Goal: Task Accomplishment & Management: Complete application form

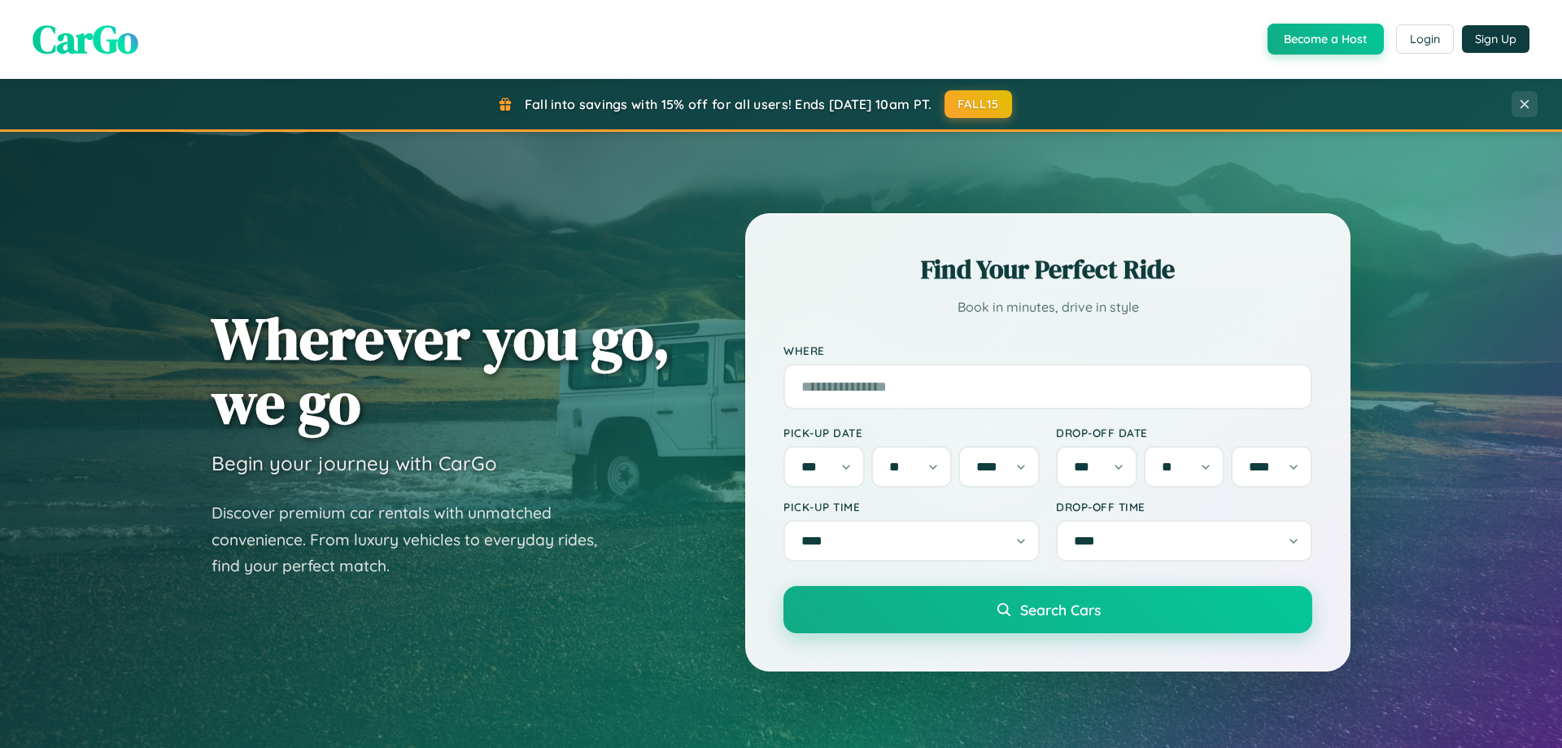
select select "*"
select select "**"
select select "****"
select select "*"
select select "**"
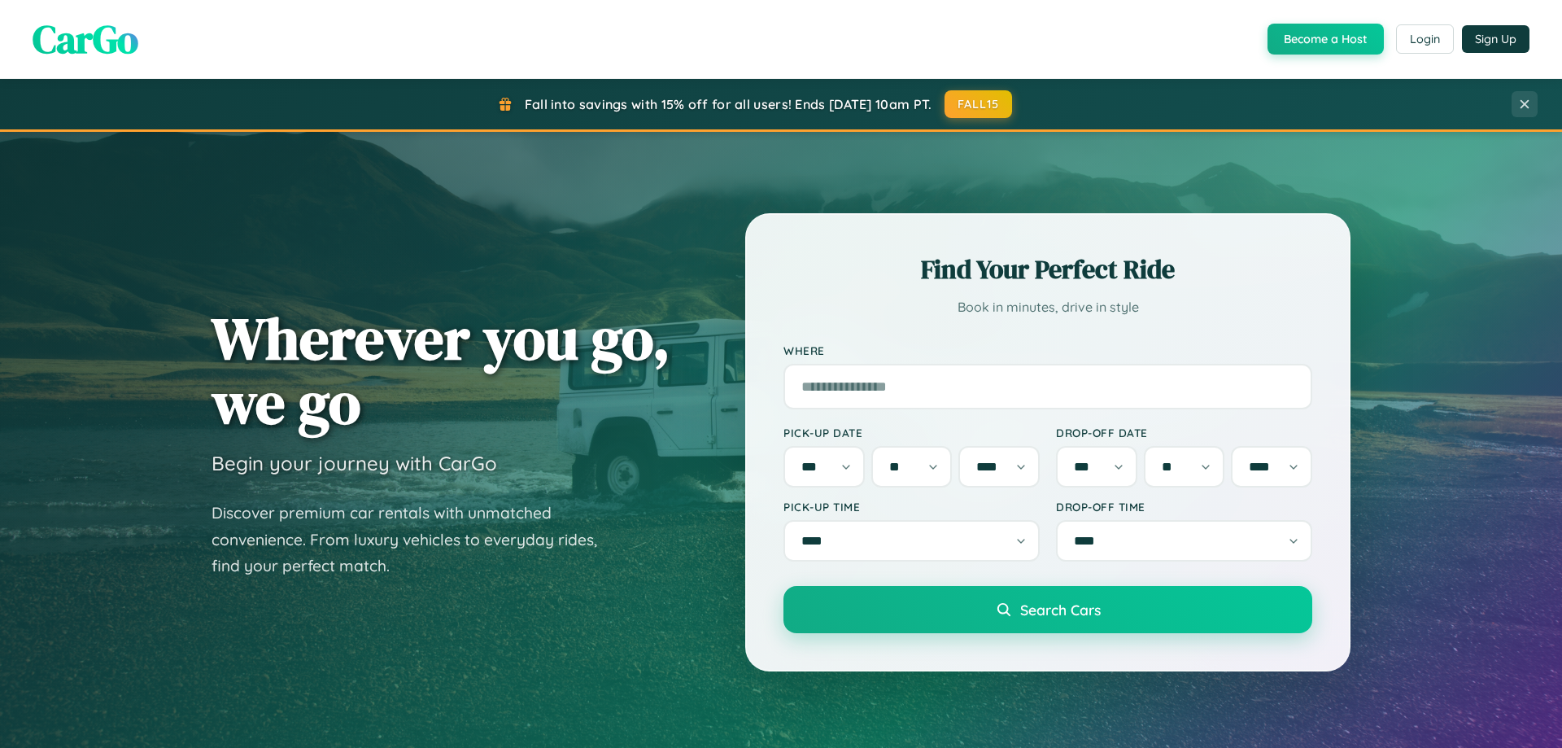
select select "****"
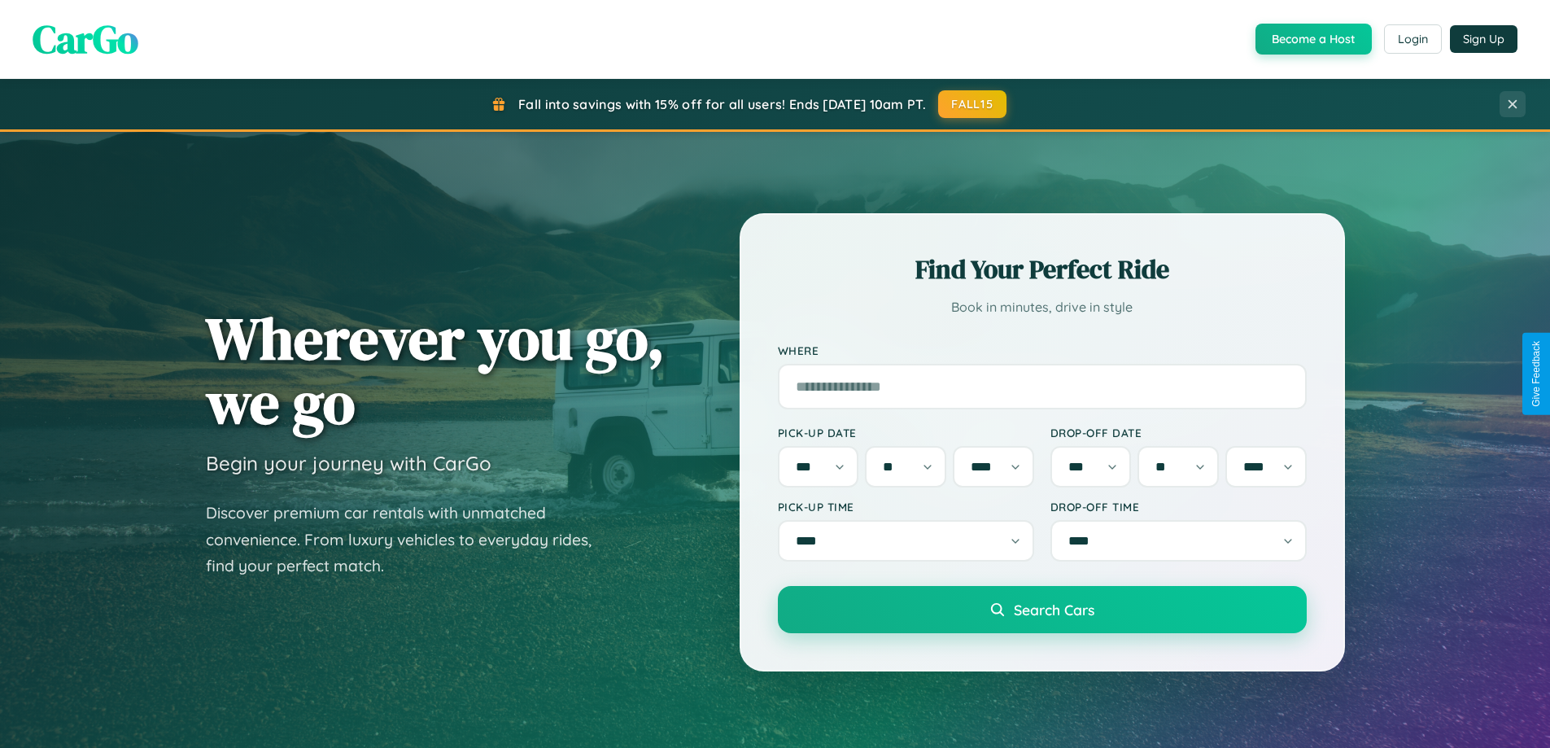
scroll to position [3131, 0]
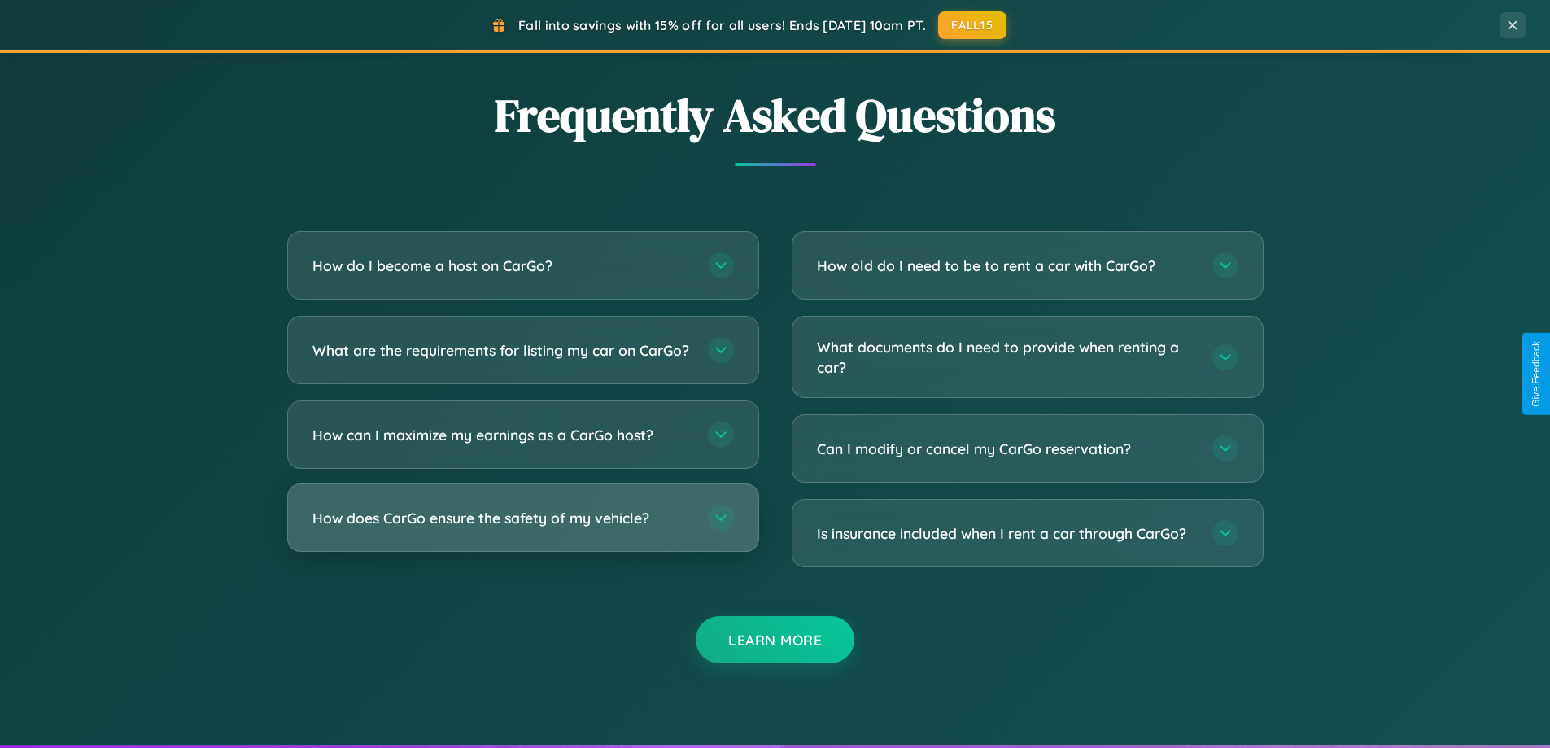
click at [522, 528] on h3 "How does CarGo ensure the safety of my vehicle?" at bounding box center [501, 518] width 379 height 20
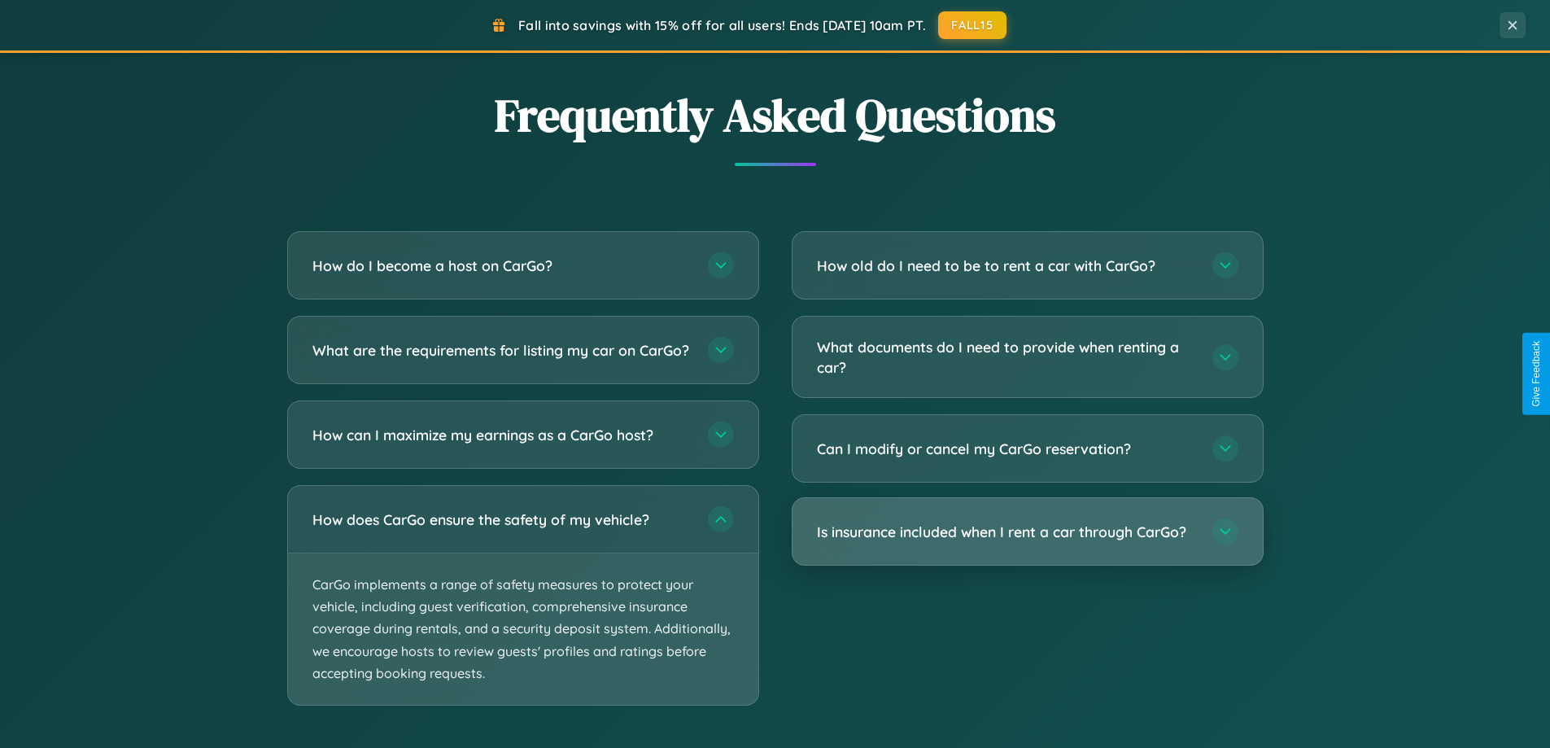
click at [1027, 533] on h3 "Is insurance included when I rent a car through CarGo?" at bounding box center [1006, 532] width 379 height 20
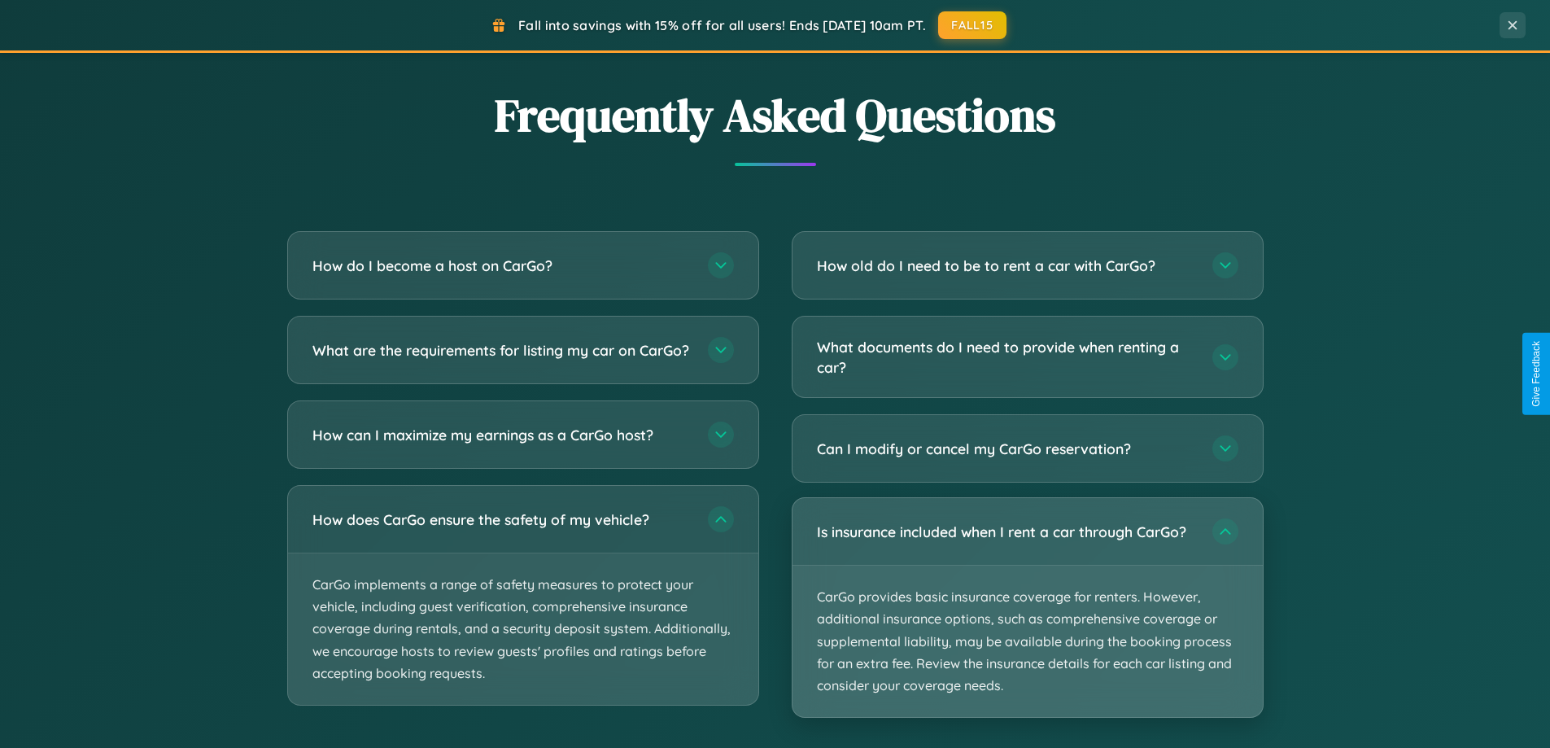
click at [1027, 607] on p "CarGo provides basic insurance coverage for renters. However, additional insura…" at bounding box center [1028, 641] width 470 height 151
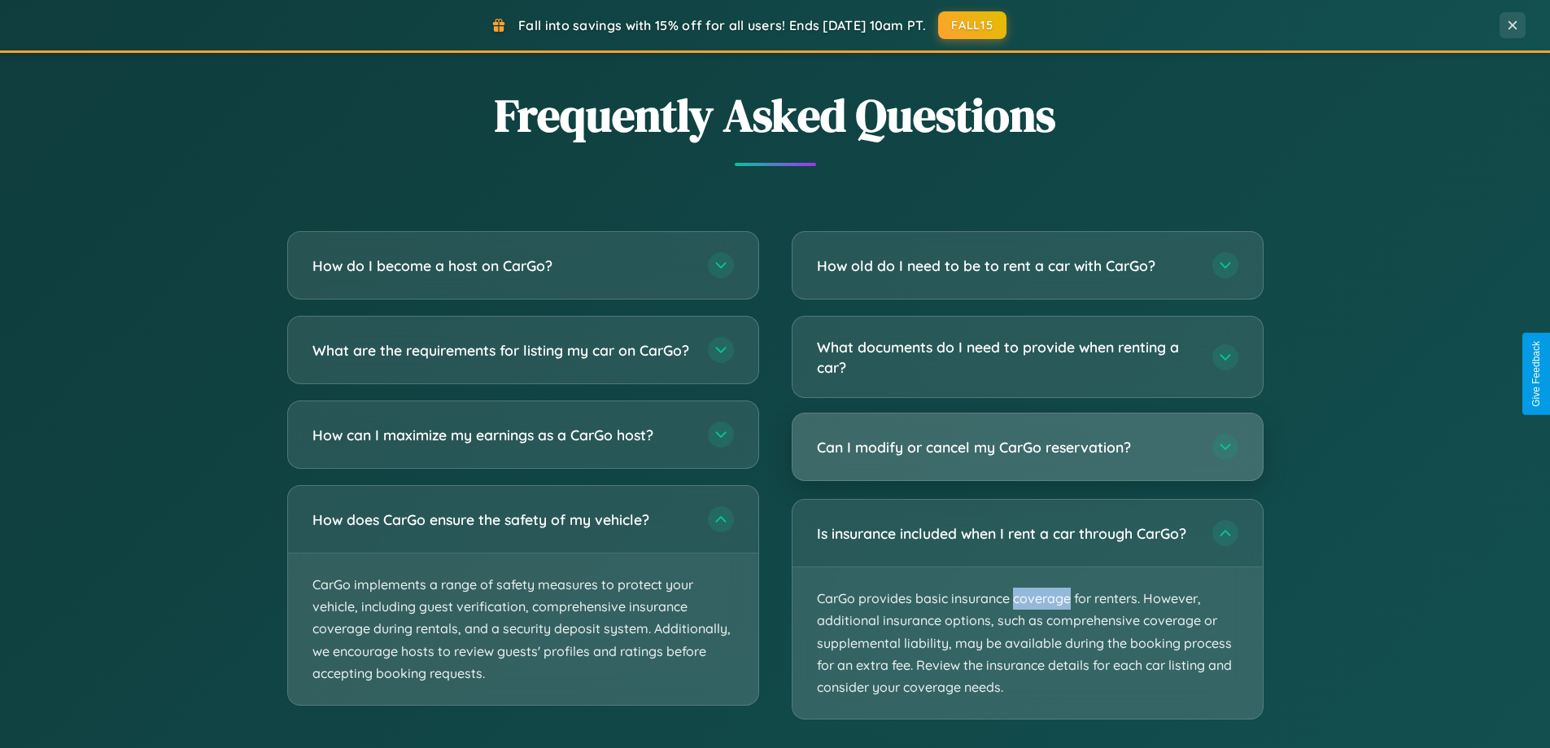
click at [1027, 448] on h3 "Can I modify or cancel my CarGo reservation?" at bounding box center [1006, 447] width 379 height 20
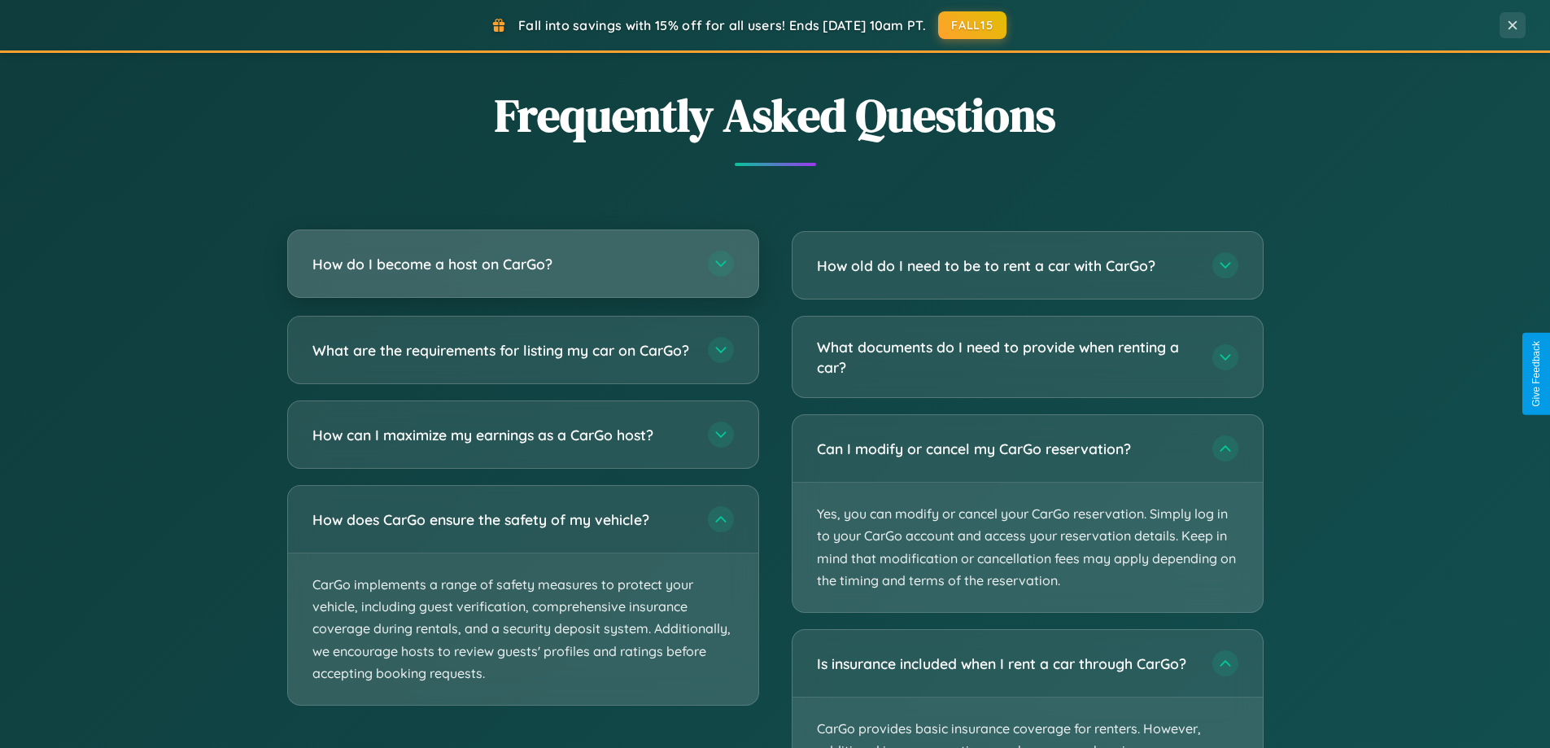
click at [522, 265] on h3 "How do I become a host on CarGo?" at bounding box center [501, 264] width 379 height 20
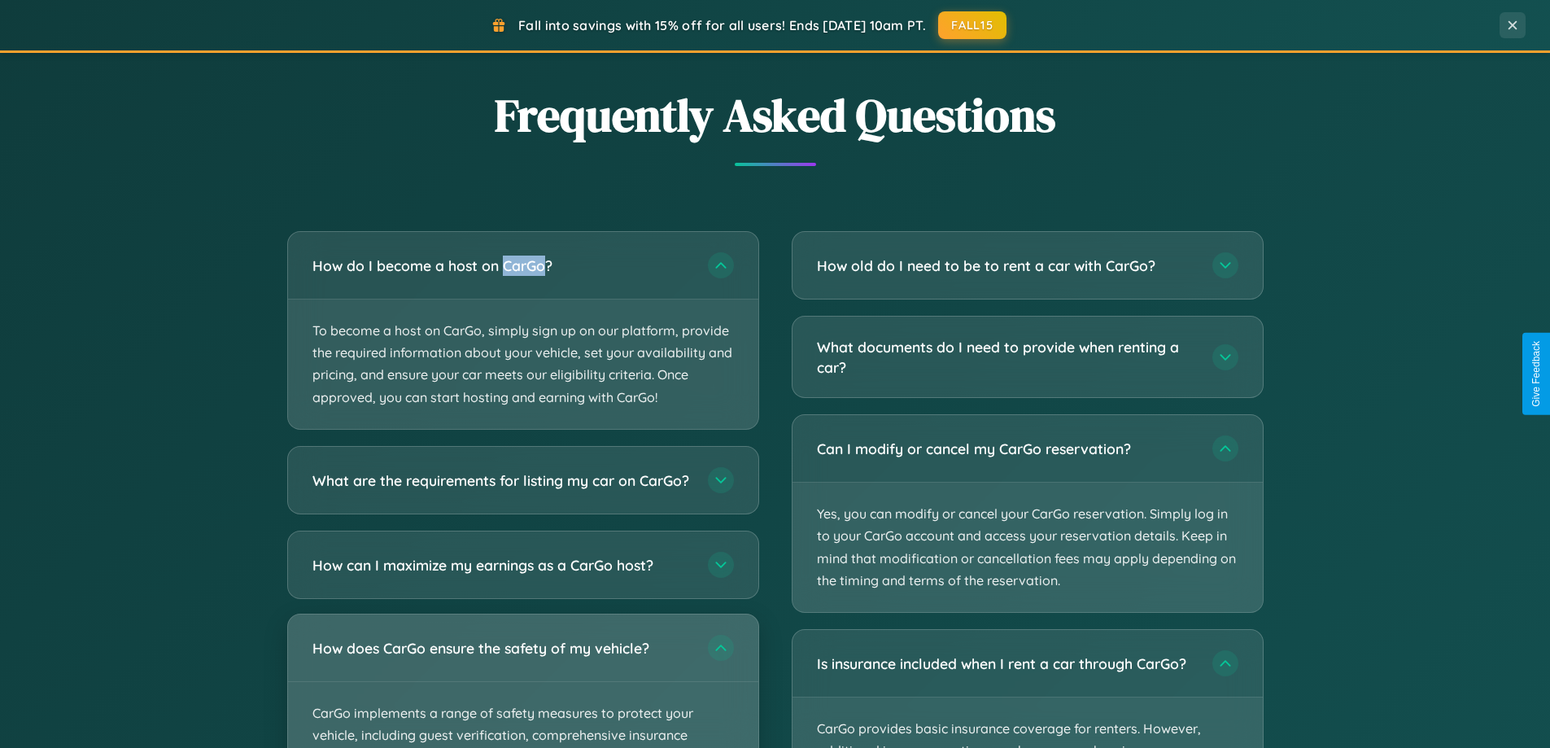
click at [522, 681] on div "How does CarGo ensure the safety of my vehicle?" at bounding box center [523, 647] width 470 height 67
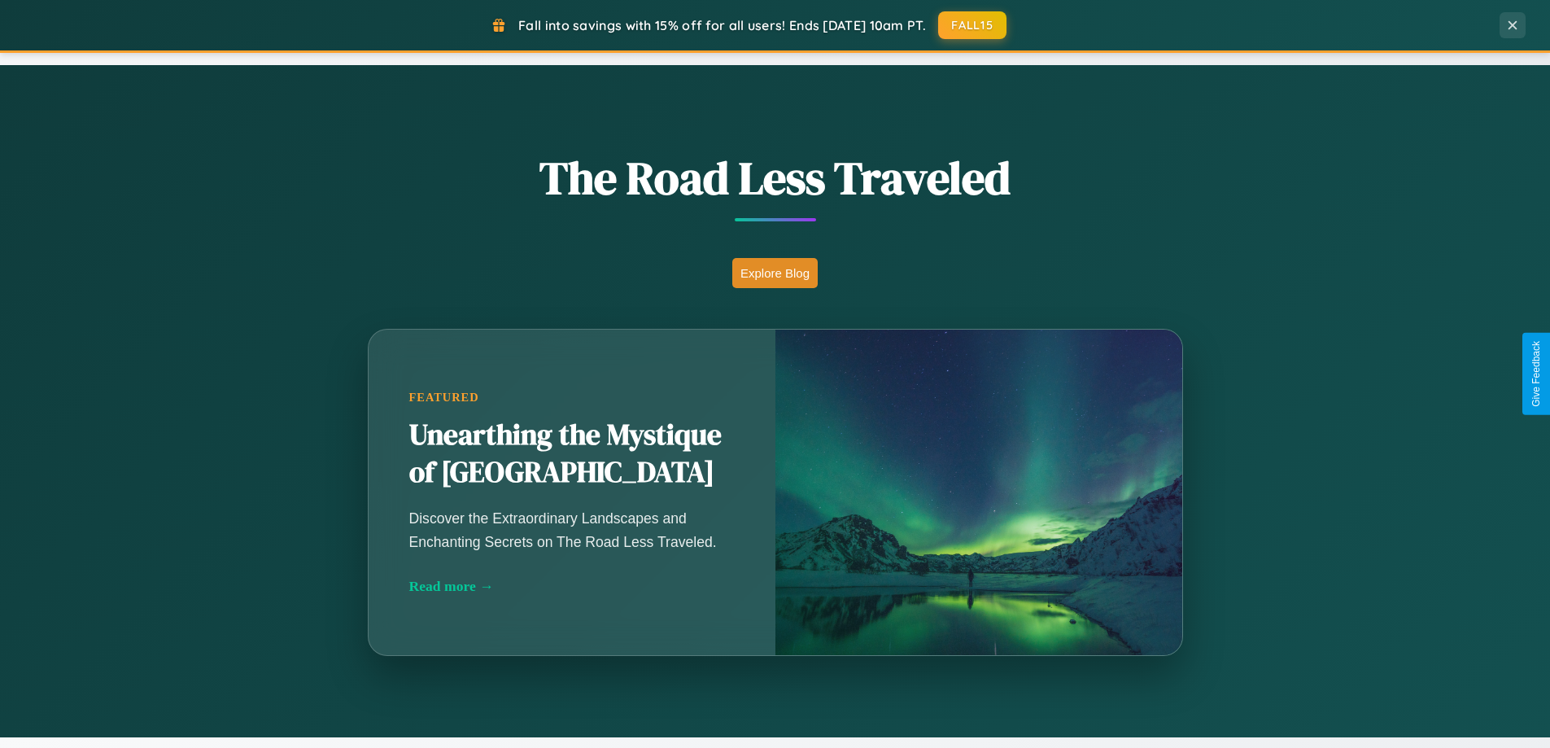
scroll to position [701, 0]
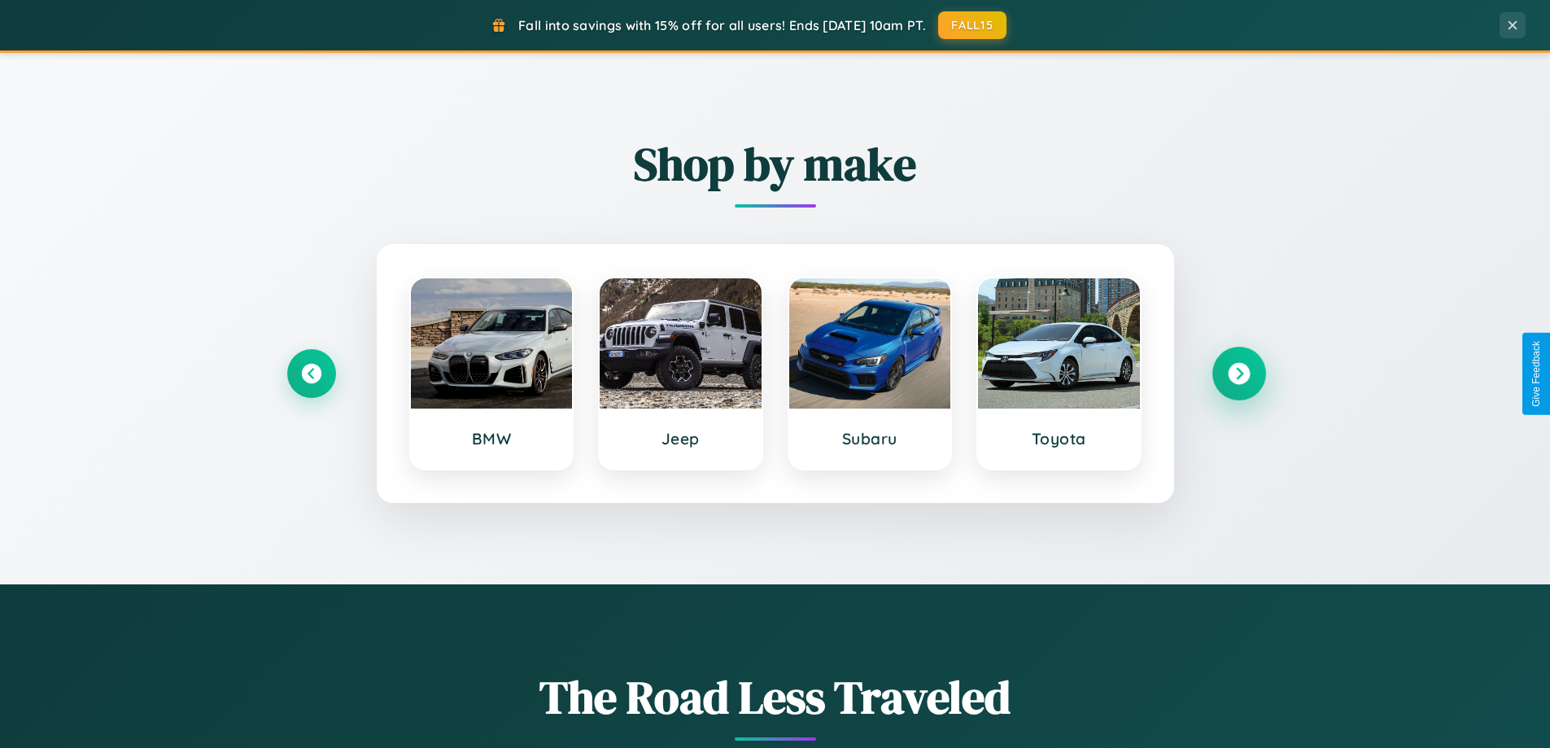
click at [1239, 374] on icon at bounding box center [1239, 374] width 22 height 22
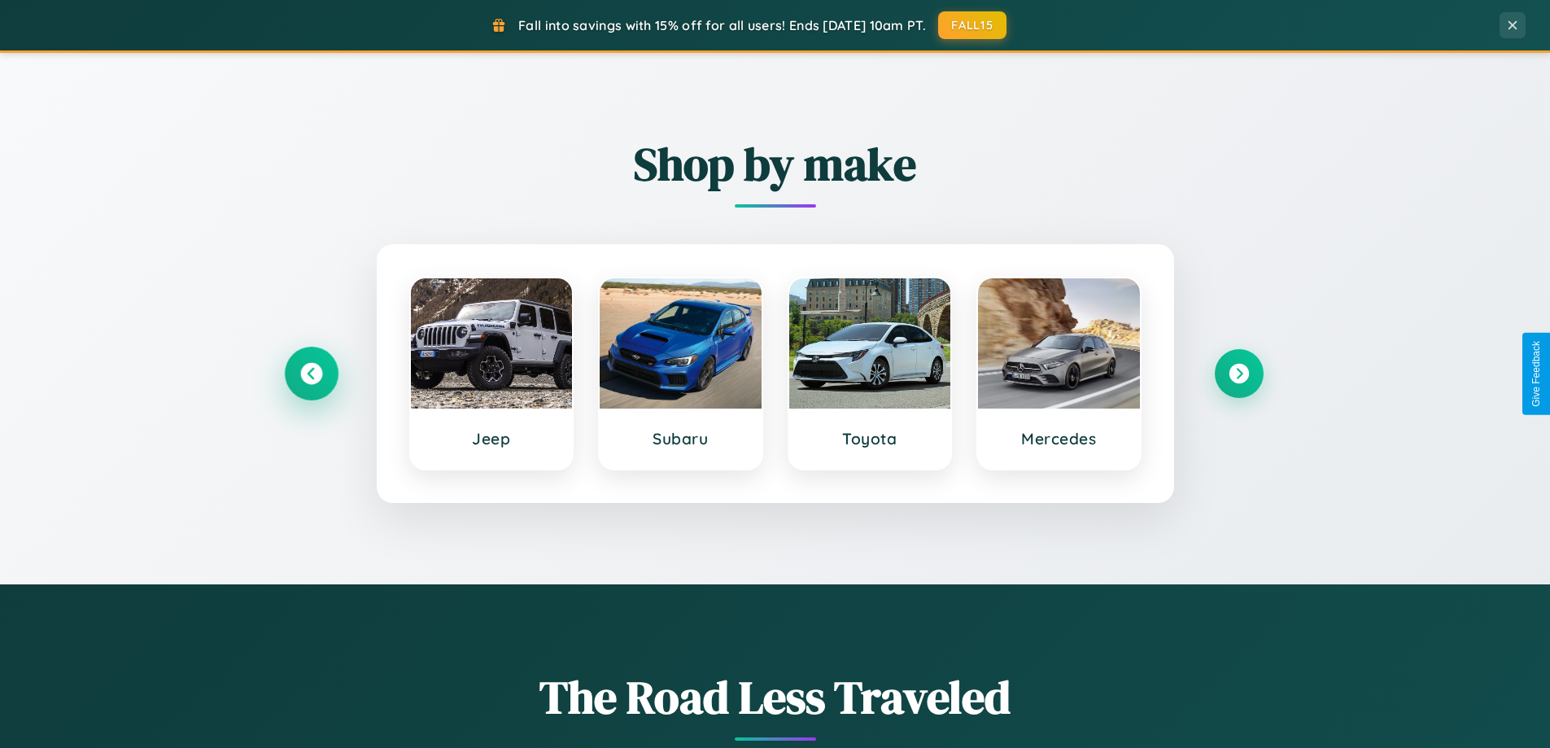
click at [311, 374] on icon at bounding box center [311, 374] width 22 height 22
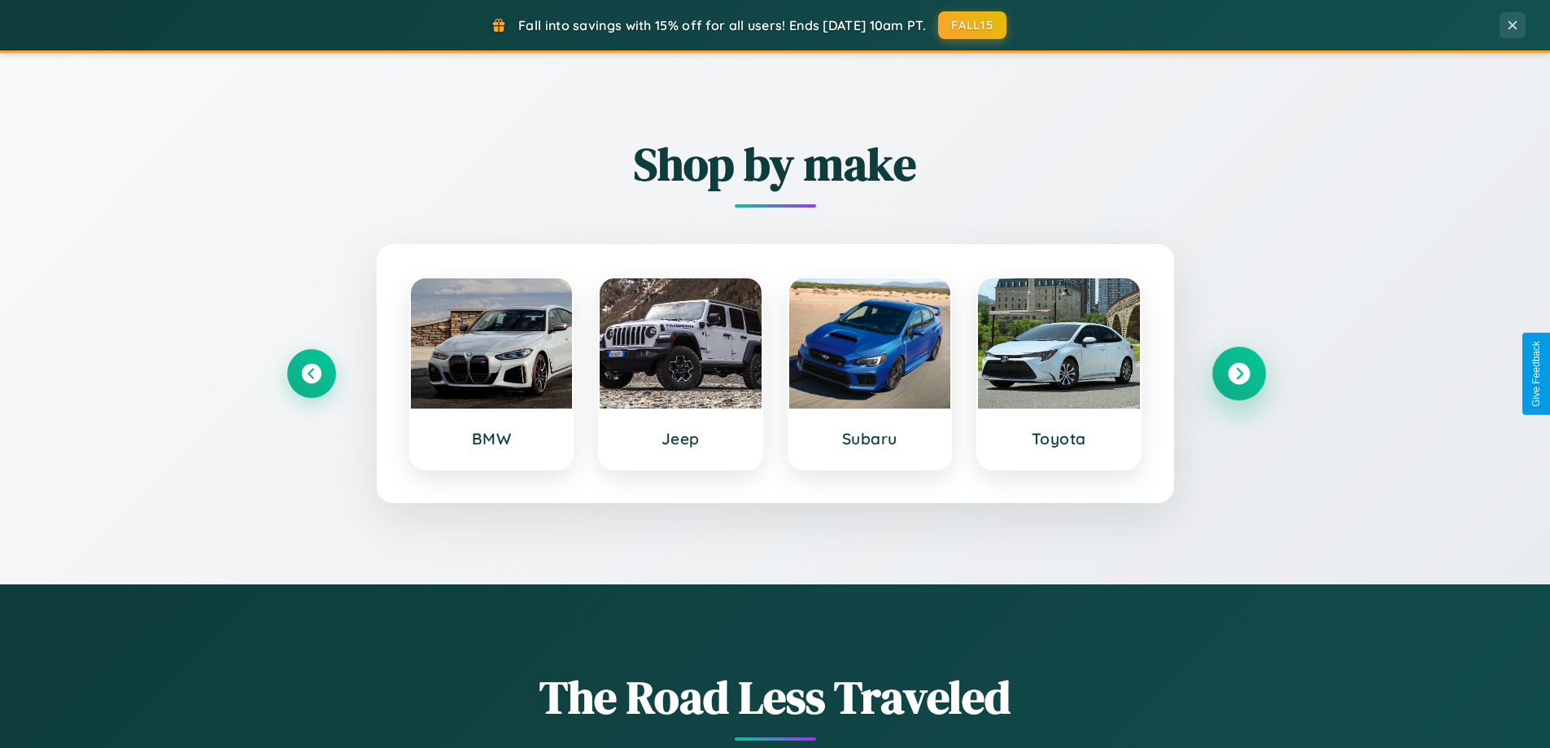
click at [1239, 374] on icon at bounding box center [1239, 374] width 22 height 22
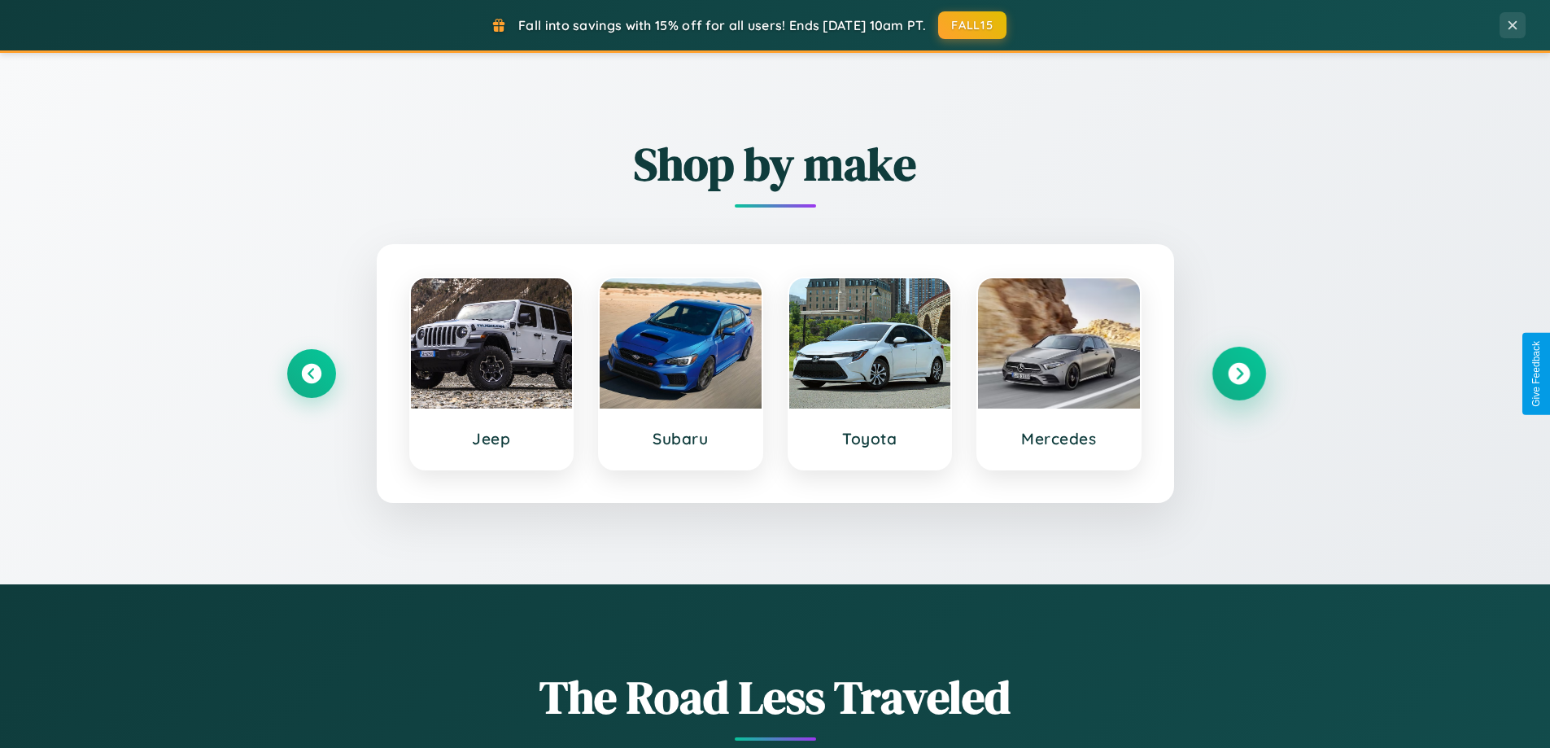
scroll to position [2615, 0]
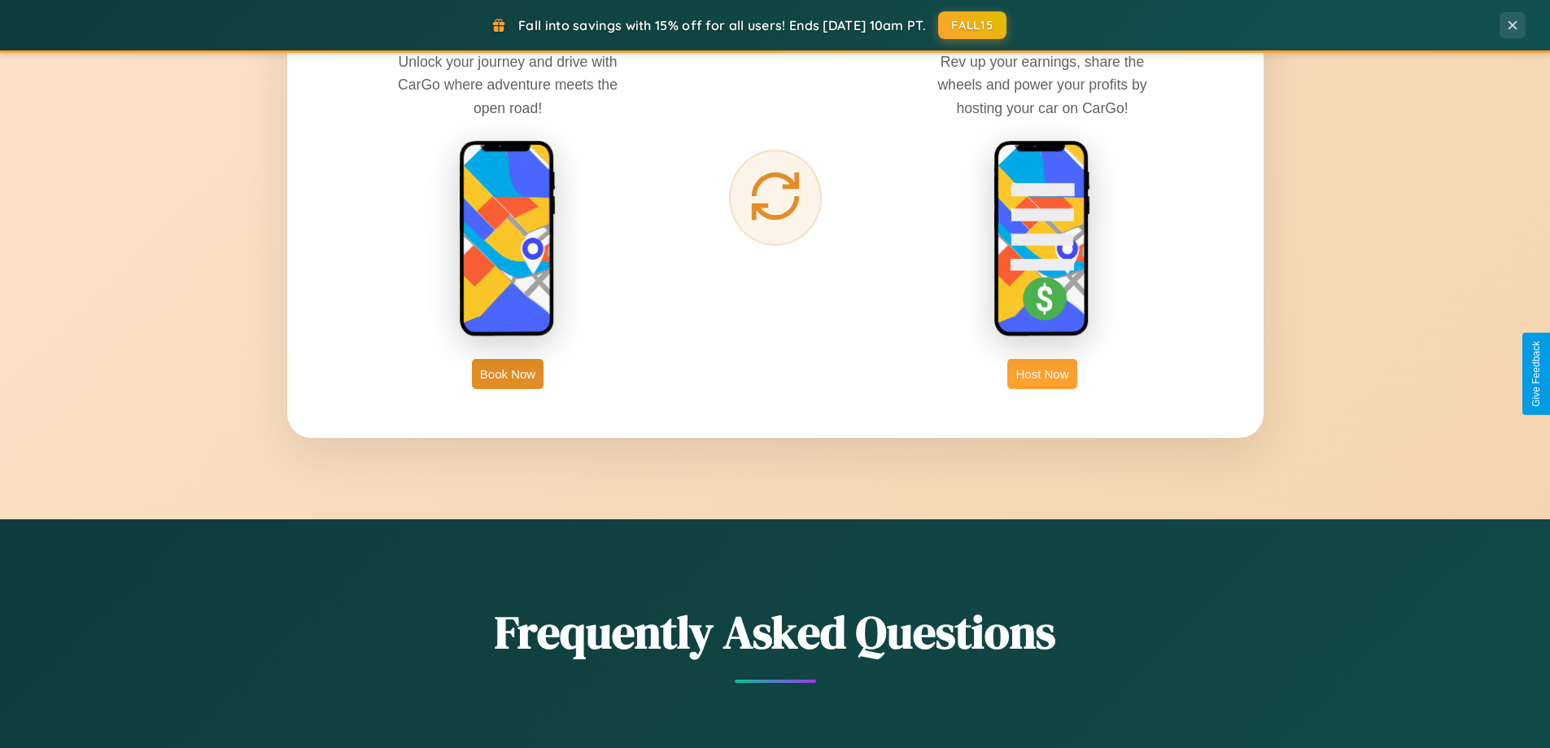
click at [1042, 374] on button "Host Now" at bounding box center [1041, 374] width 69 height 30
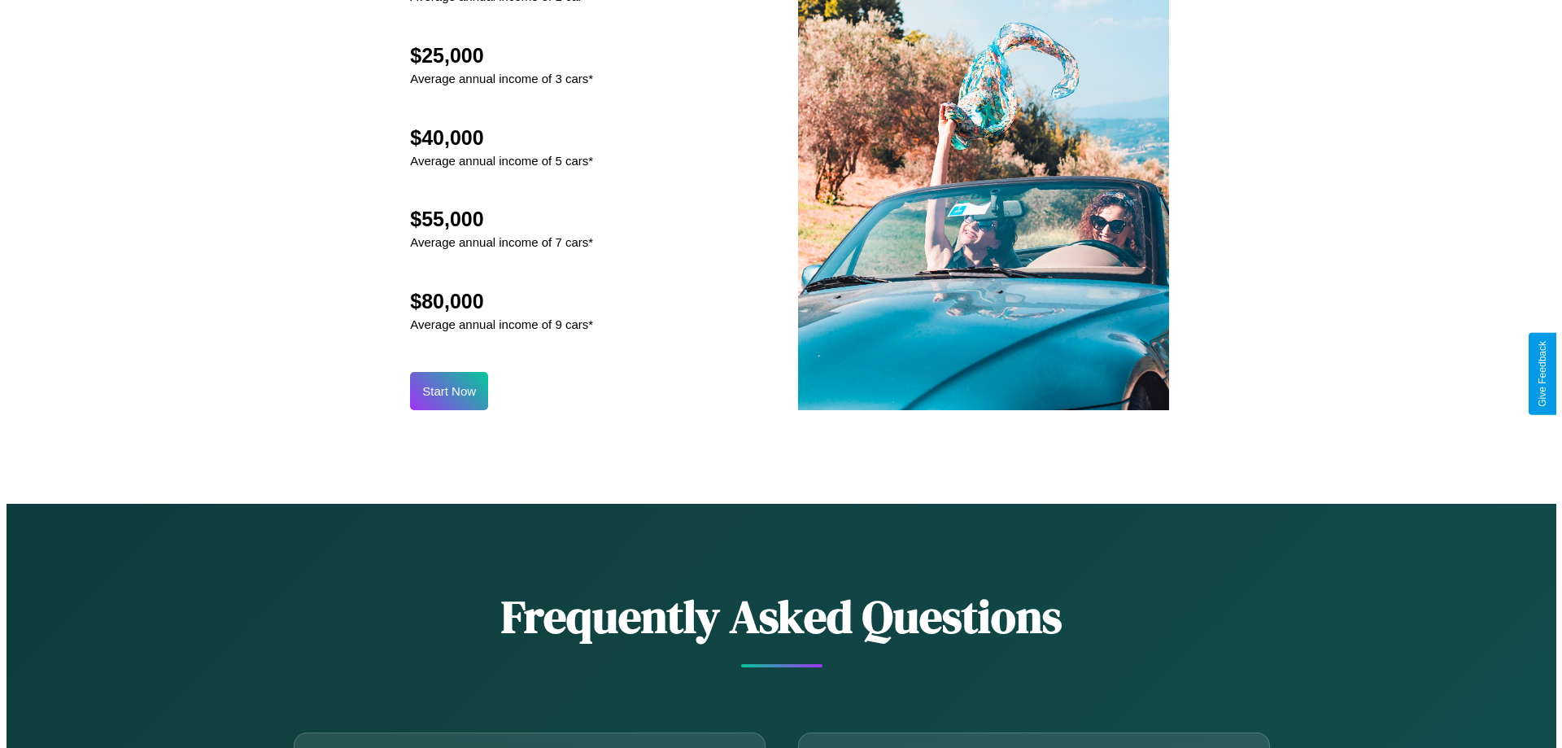
scroll to position [1697, 0]
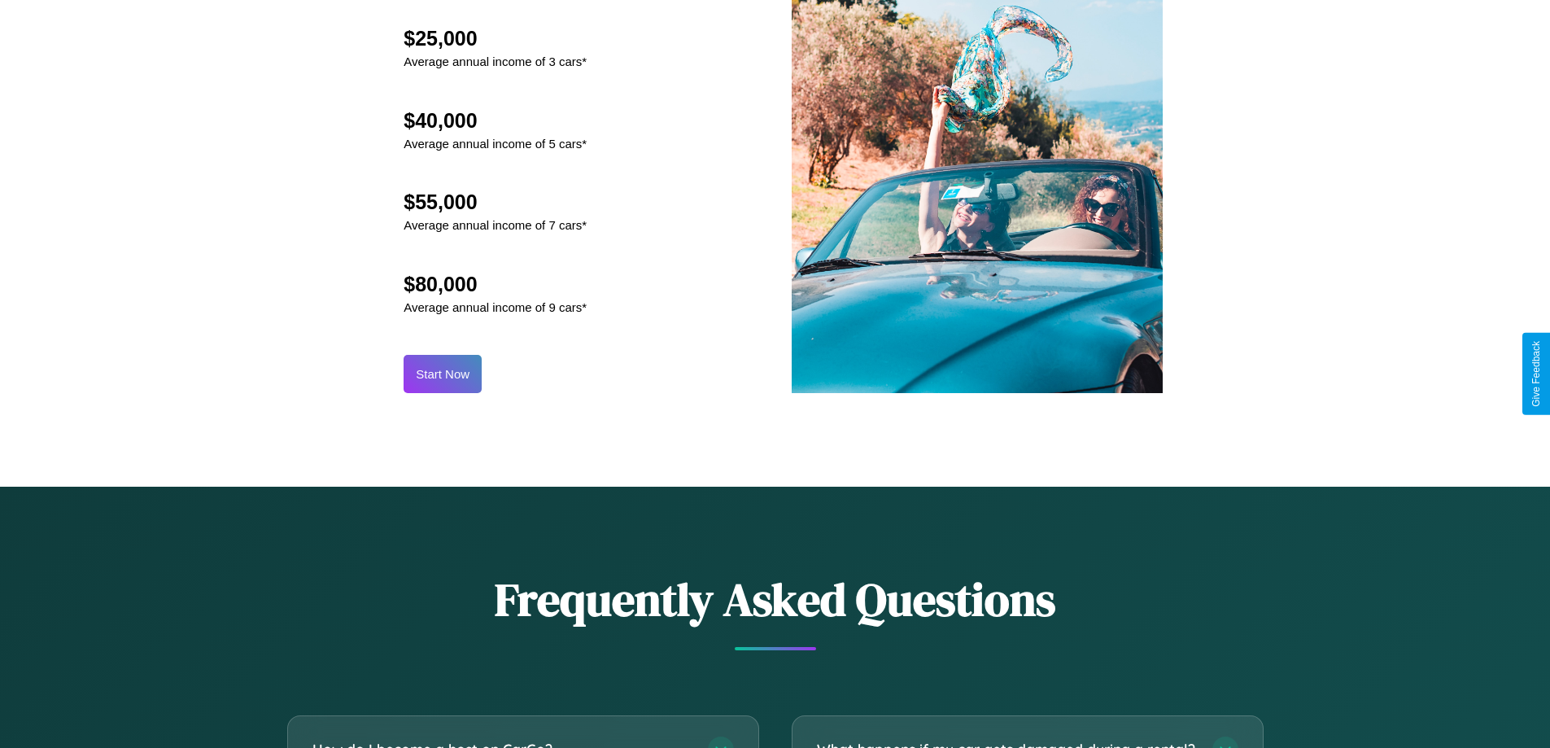
click at [443, 374] on button "Start Now" at bounding box center [443, 374] width 78 height 38
